Goal: Obtain resource: Obtain resource

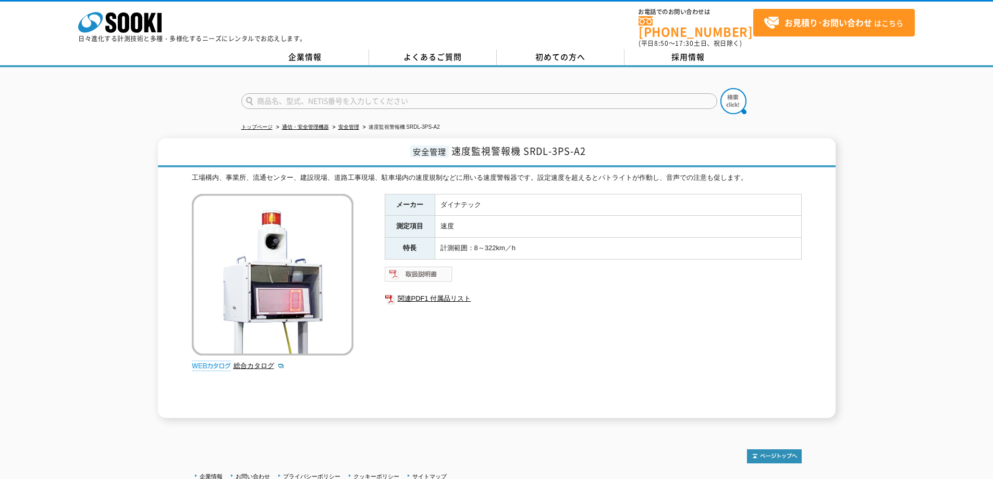
click at [438, 267] on img at bounding box center [419, 274] width 68 height 17
drag, startPoint x: 947, startPoint y: 161, endPoint x: 926, endPoint y: 160, distance: 20.3
click at [947, 161] on div "安全管理 速度監視警報機 SRDL-3PS-A2 工場構内、事業所、流通センター、建設現場、道路工事現場、駐車場内の速度規制などに用いる速度警報器です。設定速…" at bounding box center [496, 278] width 993 height 280
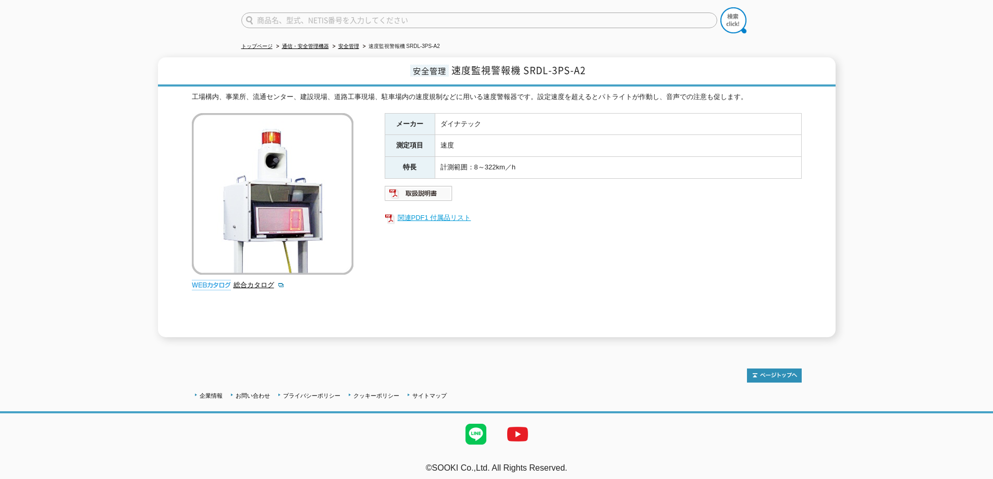
click at [434, 216] on link "関連PDF1 付属品リスト" at bounding box center [593, 218] width 417 height 14
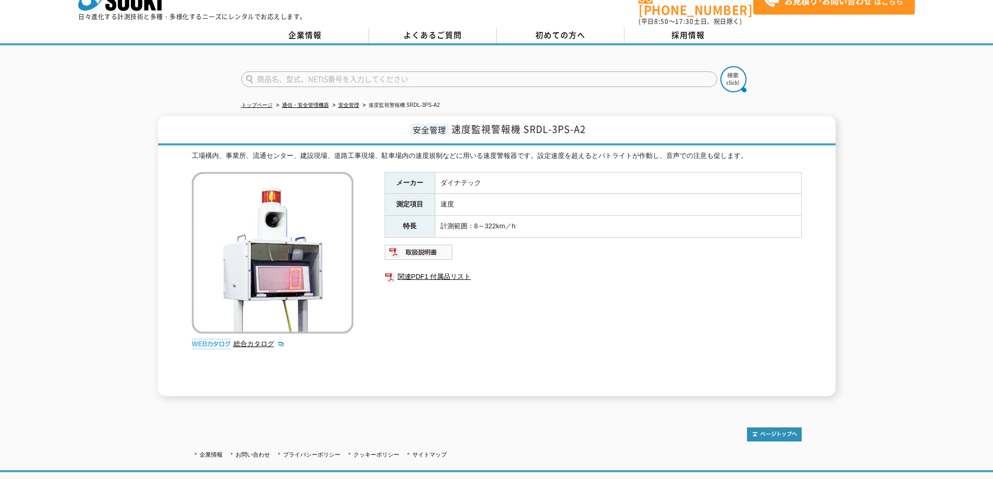
scroll to position [0, 0]
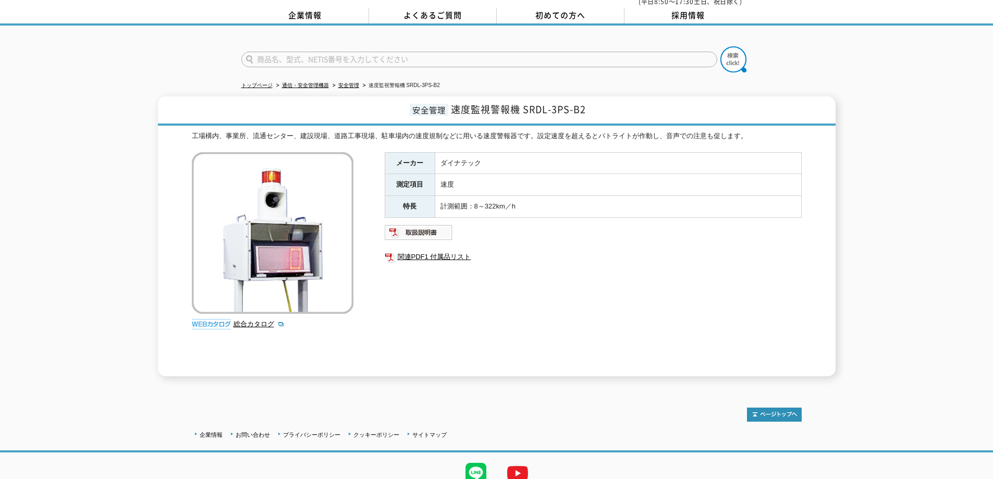
scroll to position [81, 0]
